Goal: Transaction & Acquisition: Purchase product/service

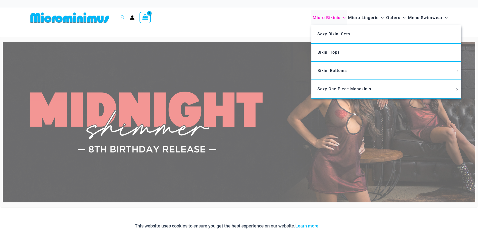
click at [328, 19] on span "Micro Bikinis" at bounding box center [326, 17] width 28 height 13
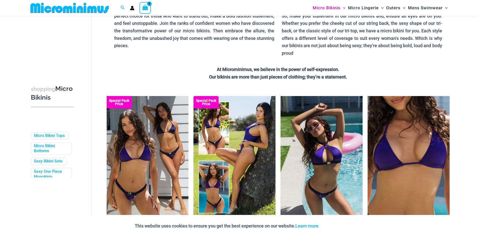
scroll to position [71, 0]
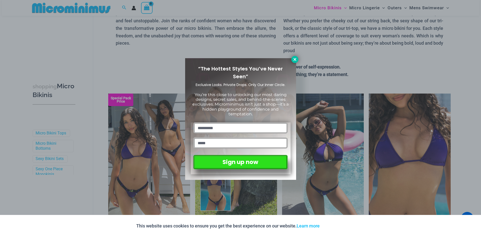
click at [295, 58] on icon at bounding box center [295, 59] width 5 height 5
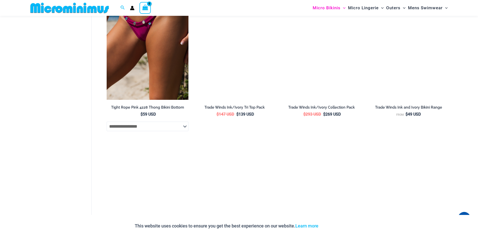
scroll to position [698, 0]
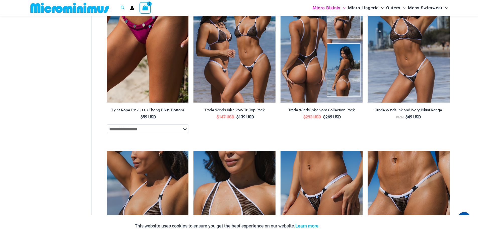
click at [315, 69] on img at bounding box center [321, 41] width 82 height 123
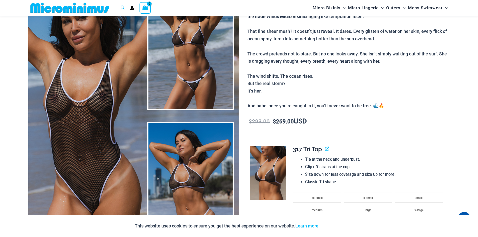
scroll to position [122, 0]
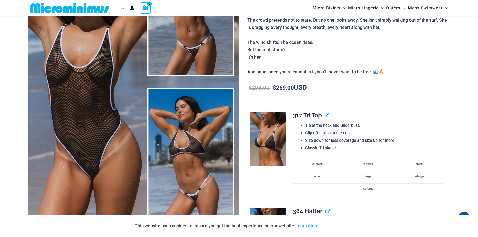
click at [94, 150] on img at bounding box center [133, 82] width 211 height 316
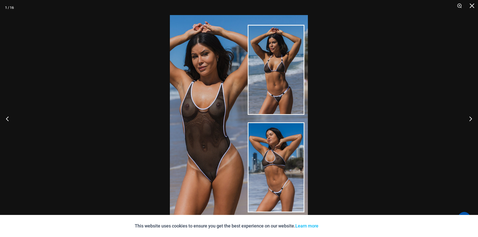
click at [223, 173] on img at bounding box center [239, 118] width 138 height 207
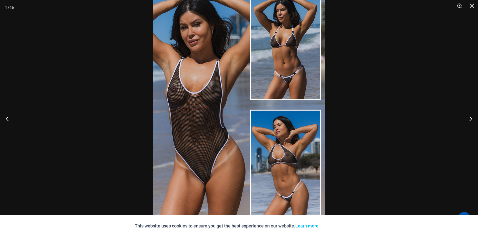
click at [222, 170] on img at bounding box center [239, 105] width 172 height 258
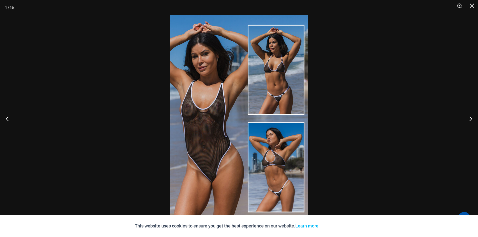
click at [222, 170] on img at bounding box center [239, 118] width 138 height 207
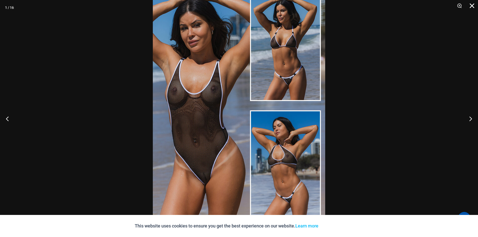
click at [471, 6] on button "Close" at bounding box center [470, 7] width 13 height 15
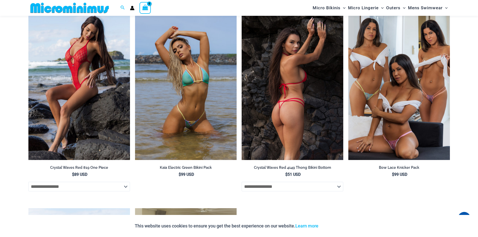
scroll to position [1375, 0]
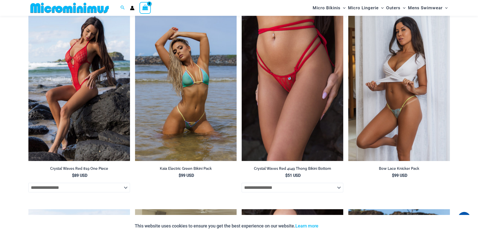
click at [403, 89] on img at bounding box center [399, 85] width 102 height 152
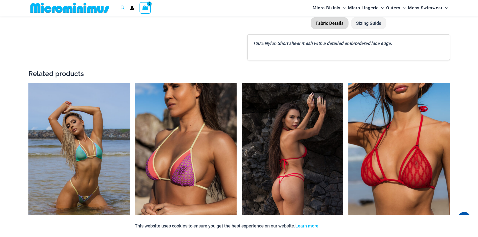
scroll to position [648, 0]
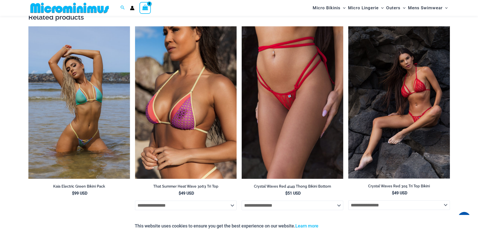
click at [389, 128] on img at bounding box center [399, 102] width 102 height 152
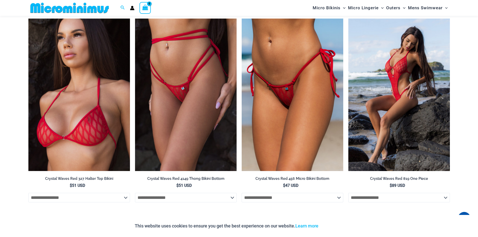
scroll to position [573, 0]
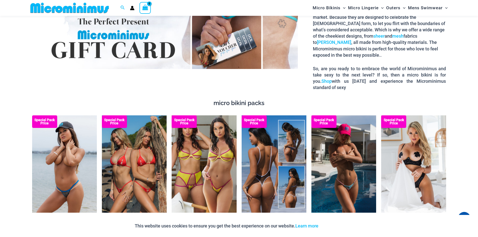
scroll to position [899, 0]
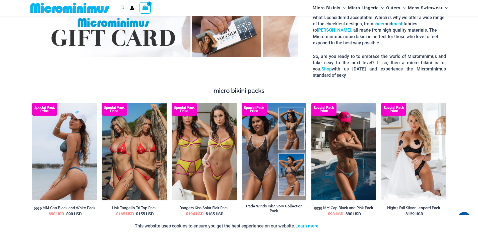
click at [71, 145] on img at bounding box center [64, 151] width 65 height 97
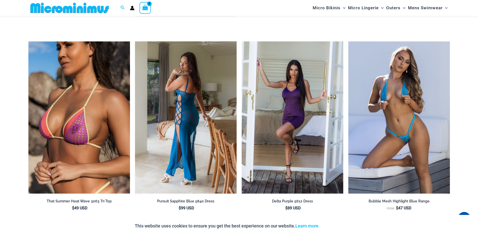
scroll to position [1099, 0]
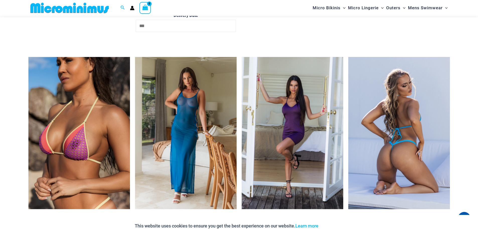
click at [409, 131] on img at bounding box center [399, 133] width 102 height 152
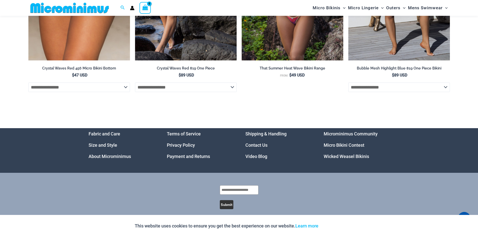
scroll to position [2000, 0]
